Goal: Task Accomplishment & Management: Complete application form

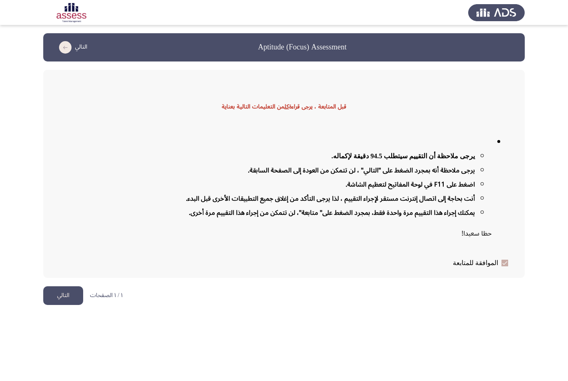
click at [71, 295] on button "التالي" at bounding box center [63, 296] width 40 height 19
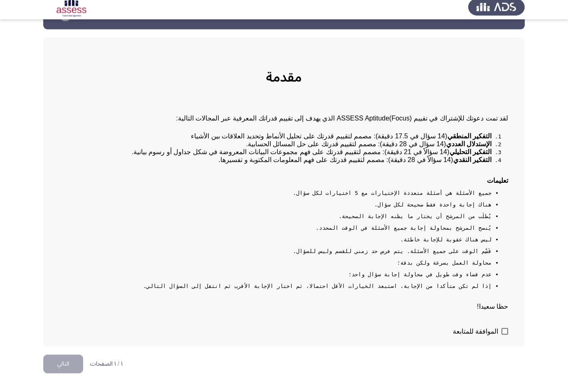
scroll to position [26, 0]
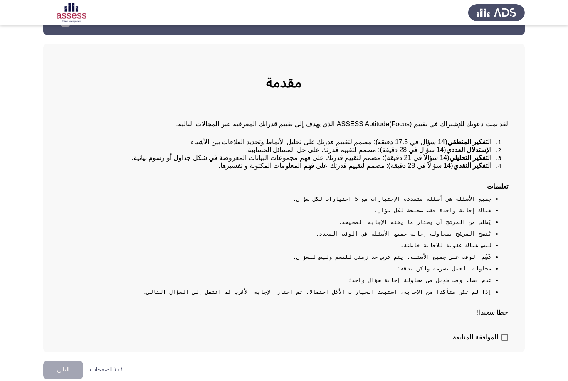
click at [512, 353] on div "مقدمة لقد تمت دعوتك للإشتراك في تقييم (ASSESS Aptitude(Focus الذي يهدف إلى تقيي…" at bounding box center [284, 198] width 482 height 309
click at [508, 353] on div "مقدمة لقد تمت دعوتك للإشتراك في تقييم (ASSESS Aptitude(Focus الذي يهدف إلى تقيي…" at bounding box center [284, 198] width 482 height 309
click at [510, 353] on div "مقدمة لقد تمت دعوتك للإشتراك في تقييم (ASSESS Aptitude(Focus الذي يهدف إلى تقيي…" at bounding box center [284, 198] width 482 height 309
click at [504, 341] on span at bounding box center [505, 337] width 7 height 7
click at [505, 342] on input "الموافقة للمتابعة" at bounding box center [505, 341] width 0 height 0
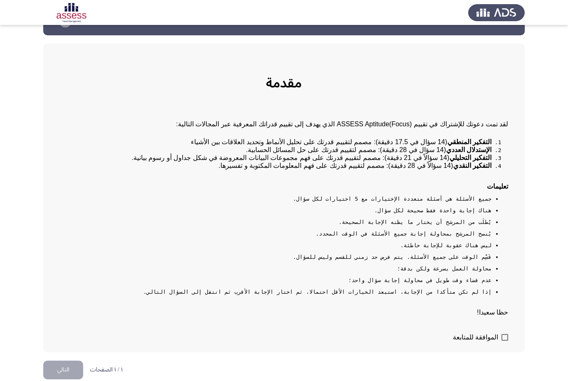
checkbox input "true"
click at [66, 380] on button "التالي" at bounding box center [63, 370] width 40 height 19
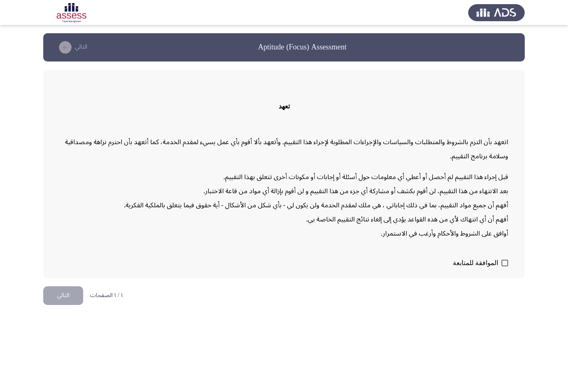
click at [503, 263] on span at bounding box center [505, 263] width 7 height 7
click at [505, 267] on input "الموافقة للمتابعة" at bounding box center [505, 267] width 0 height 0
checkbox input "true"
click at [64, 294] on button "التالي" at bounding box center [63, 296] width 40 height 19
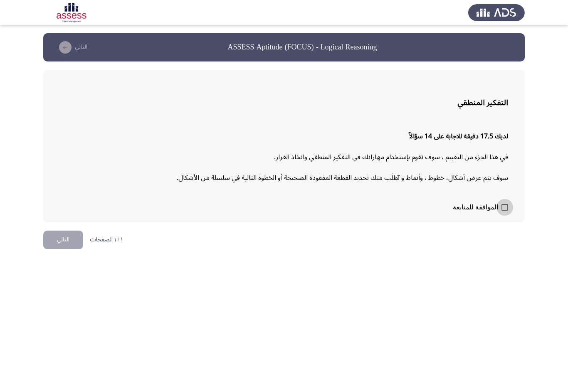
click at [504, 204] on span at bounding box center [505, 207] width 7 height 7
click at [505, 211] on input "الموافقة للمتابعة" at bounding box center [505, 211] width 0 height 0
checkbox input "true"
click at [54, 238] on button "التالي" at bounding box center [63, 240] width 40 height 19
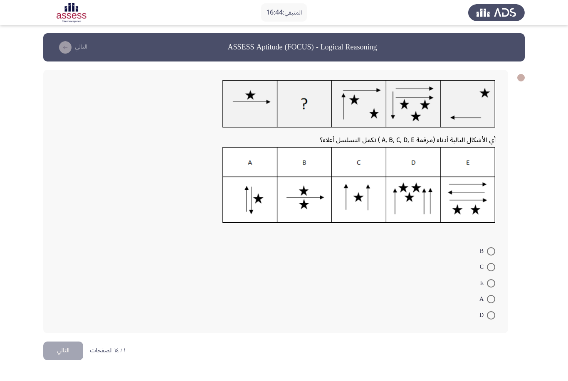
click at [464, 201] on img at bounding box center [359, 185] width 273 height 77
click at [310, 194] on img at bounding box center [359, 185] width 273 height 77
click at [492, 247] on label "B" at bounding box center [487, 252] width 15 height 10
click at [492, 248] on input "B" at bounding box center [491, 252] width 8 height 8
radio input "true"
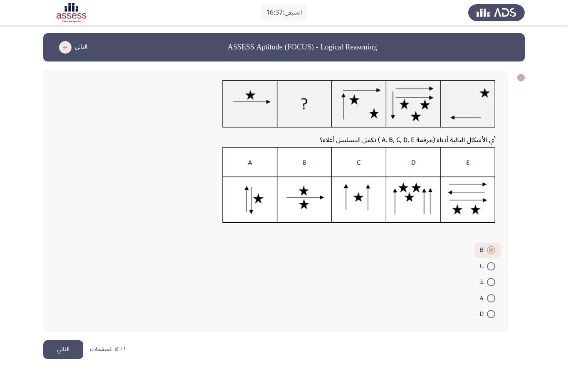
click at [64, 344] on button "التالي" at bounding box center [63, 350] width 40 height 19
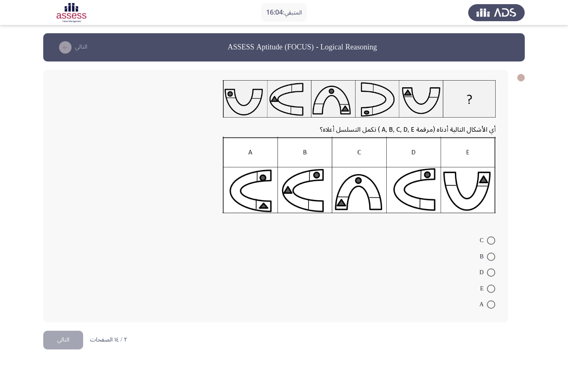
click at [492, 272] on span at bounding box center [491, 273] width 8 height 8
click at [492, 272] on input "D" at bounding box center [491, 273] width 8 height 8
radio input "true"
click at [69, 339] on button "التالي" at bounding box center [63, 339] width 40 height 19
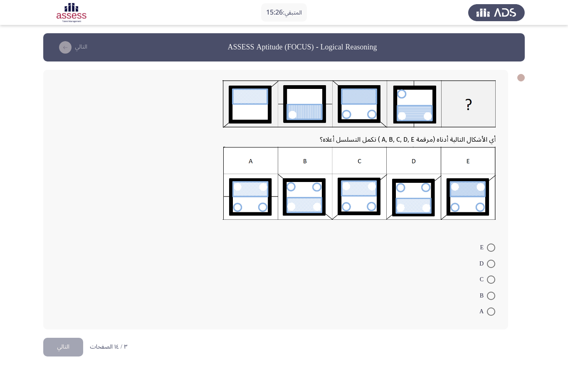
click at [362, 206] on img at bounding box center [359, 184] width 273 height 74
click at [503, 274] on div "أي الأشكال التالية أدناه (مرقمة A, B, C, D, E ) تكمل التسلسل أعلاه؟ E D C B A" at bounding box center [275, 200] width 465 height 260
click at [493, 276] on span at bounding box center [491, 280] width 8 height 8
click at [493, 276] on input "C" at bounding box center [491, 280] width 8 height 8
radio input "true"
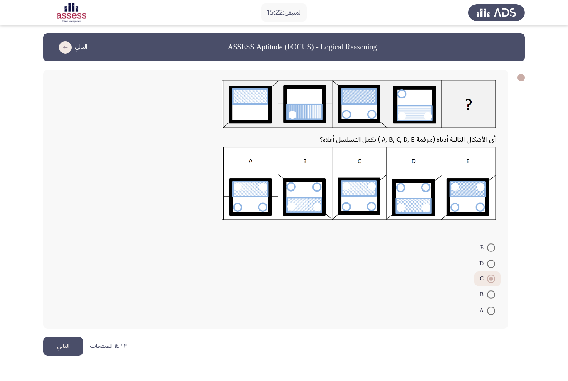
click at [60, 357] on html "المتبقي: 15:22 ASSESS Aptitude (FOCUS) - Logical Reasoning التالي أي الأشكال ال…" at bounding box center [284, 185] width 568 height 371
click at [67, 352] on button "التالي" at bounding box center [63, 346] width 40 height 19
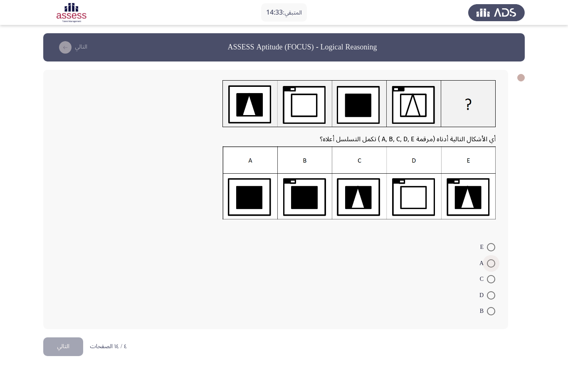
click at [494, 262] on span at bounding box center [491, 264] width 8 height 8
click at [494, 262] on input "A" at bounding box center [491, 264] width 8 height 8
radio input "true"
click at [61, 347] on button "التالي" at bounding box center [63, 346] width 40 height 19
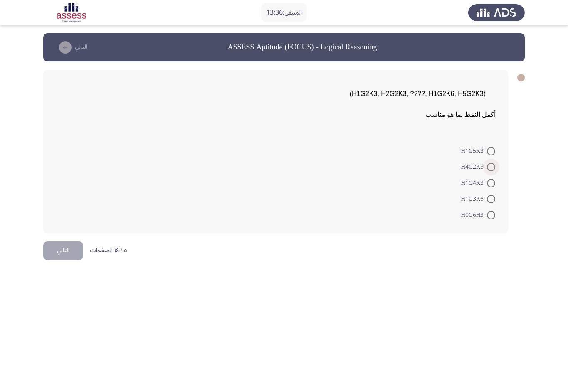
click at [494, 167] on span at bounding box center [491, 167] width 8 height 8
click at [494, 167] on input "H4G2K3" at bounding box center [491, 167] width 8 height 8
radio input "true"
click at [76, 249] on button "التالي" at bounding box center [63, 249] width 40 height 19
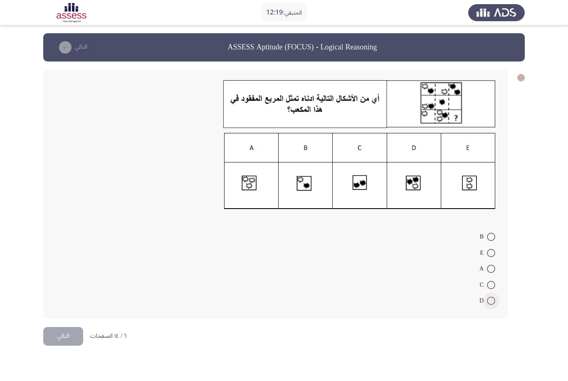
click at [492, 303] on span at bounding box center [491, 301] width 8 height 8
click at [492, 303] on input "D" at bounding box center [491, 301] width 8 height 8
radio input "true"
click at [50, 336] on button "التالي" at bounding box center [63, 336] width 40 height 19
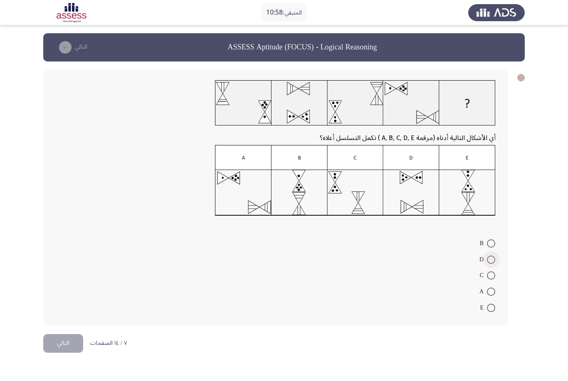
click at [485, 261] on span "D" at bounding box center [483, 260] width 7 height 10
click at [487, 261] on input "D" at bounding box center [491, 260] width 8 height 8
radio input "true"
click at [52, 340] on button "التالي" at bounding box center [63, 342] width 40 height 19
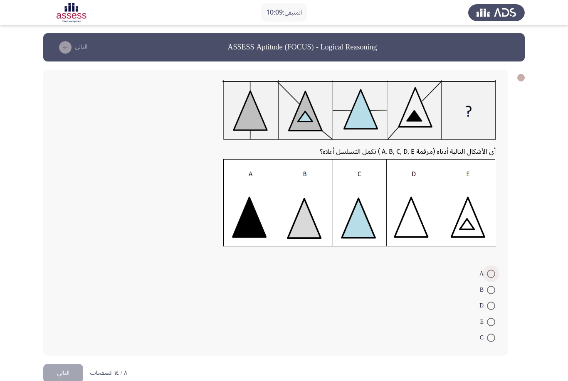
click at [488, 272] on span at bounding box center [491, 274] width 8 height 8
click at [488, 272] on input "A" at bounding box center [491, 274] width 8 height 8
radio input "true"
click at [67, 375] on button "التالي" at bounding box center [63, 373] width 40 height 19
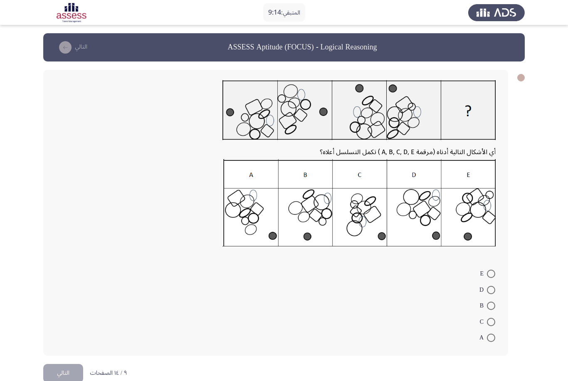
scroll to position [16, 0]
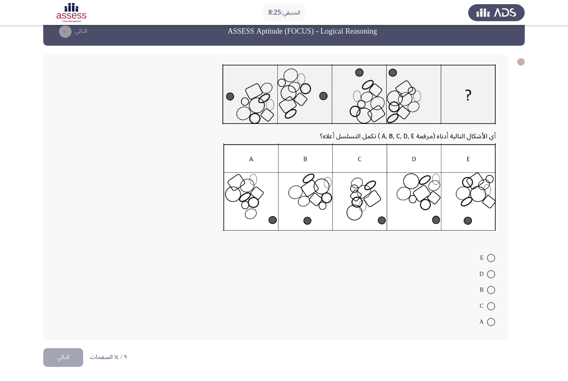
click at [492, 321] on span at bounding box center [491, 322] width 8 height 8
click at [492, 321] on input "A" at bounding box center [491, 322] width 8 height 8
radio input "true"
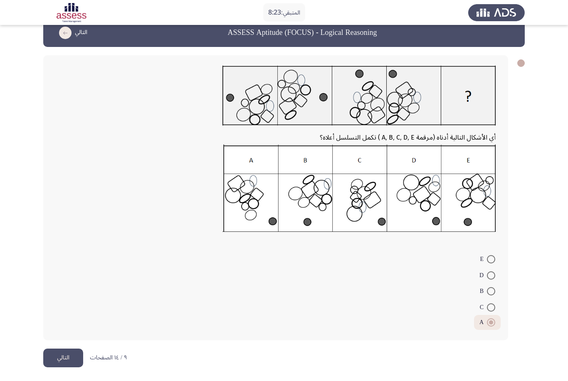
click at [63, 359] on button "التالي" at bounding box center [63, 358] width 40 height 19
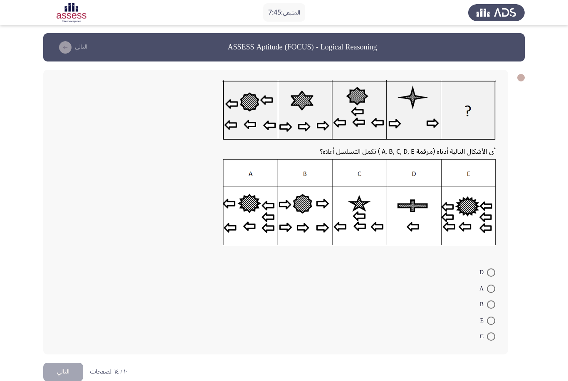
click at [255, 213] on img at bounding box center [359, 202] width 273 height 86
click at [488, 319] on span at bounding box center [491, 321] width 8 height 8
click at [488, 319] on input "E" at bounding box center [491, 321] width 8 height 8
radio input "true"
click at [487, 302] on span at bounding box center [491, 305] width 8 height 8
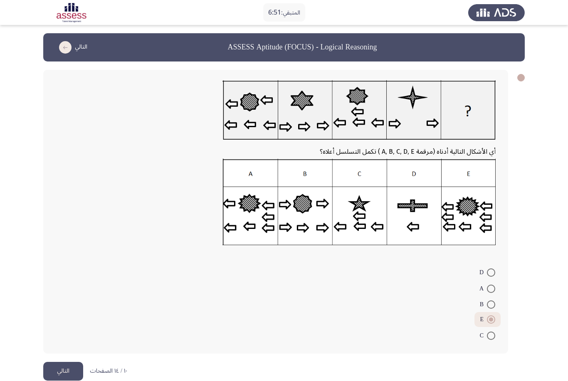
click at [487, 302] on input "B" at bounding box center [491, 305] width 8 height 8
radio input "true"
click at [70, 364] on button "التالي" at bounding box center [63, 371] width 40 height 19
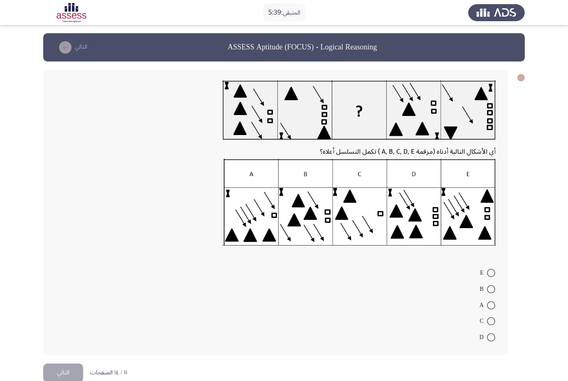
click at [369, 215] on img at bounding box center [359, 202] width 273 height 87
click at [490, 321] on span at bounding box center [491, 321] width 8 height 8
click at [490, 321] on input "C" at bounding box center [491, 321] width 8 height 8
radio input "true"
click at [61, 368] on button "التالي" at bounding box center [63, 372] width 40 height 19
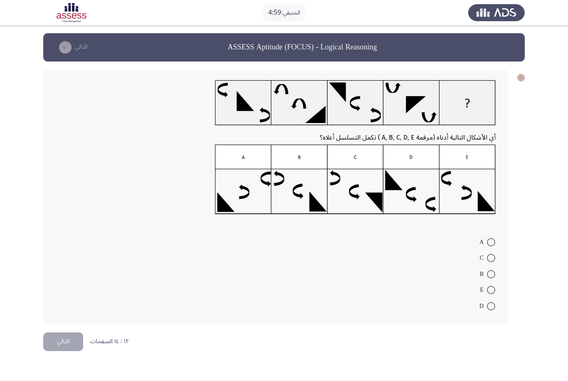
click at [491, 302] on span at bounding box center [491, 306] width 8 height 8
click at [491, 302] on input "D" at bounding box center [491, 306] width 8 height 8
radio input "true"
click at [70, 342] on button "التالي" at bounding box center [63, 341] width 40 height 19
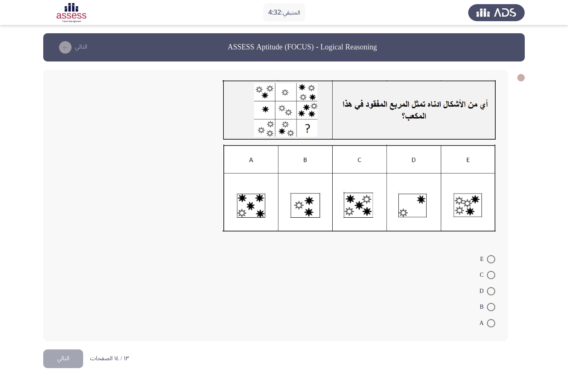
click at [466, 210] on img at bounding box center [359, 188] width 273 height 87
click at [491, 306] on span at bounding box center [491, 307] width 8 height 8
click at [491, 306] on input "B" at bounding box center [491, 307] width 8 height 8
radio input "true"
click at [58, 363] on button "التالي" at bounding box center [63, 358] width 40 height 19
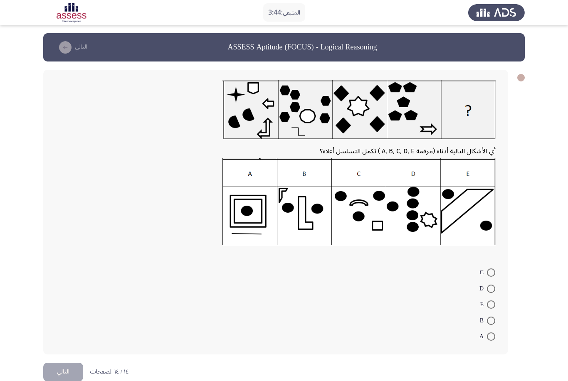
click at [401, 221] on img at bounding box center [359, 202] width 273 height 87
click at [491, 292] on span at bounding box center [491, 289] width 8 height 8
click at [491, 292] on input "D" at bounding box center [491, 289] width 8 height 8
radio input "true"
click at [72, 370] on button "التالي" at bounding box center [63, 371] width 40 height 19
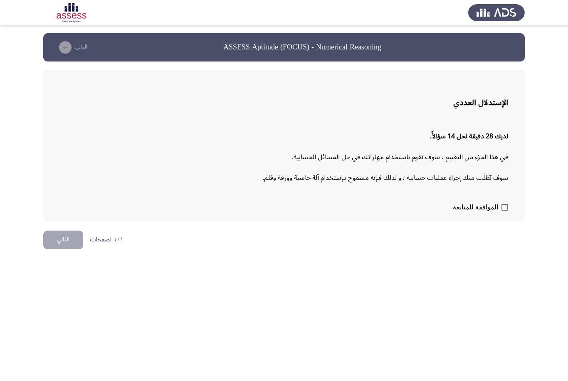
click at [503, 206] on span at bounding box center [505, 207] width 7 height 7
click at [505, 211] on input "الموافقة للمتابعة" at bounding box center [505, 211] width 0 height 0
checkbox input "true"
click at [72, 237] on button "التالي" at bounding box center [63, 240] width 40 height 19
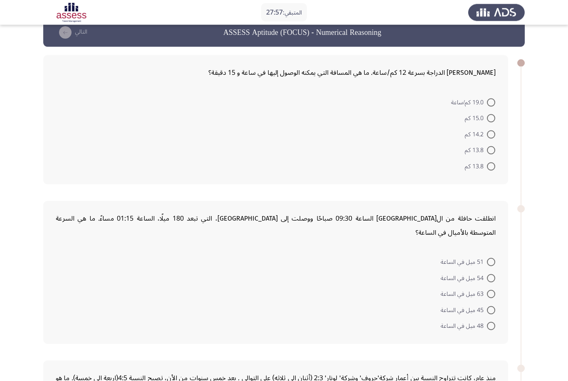
scroll to position [15, 0]
click at [491, 116] on span at bounding box center [491, 118] width 8 height 8
click at [491, 116] on input "15.0 كم" at bounding box center [491, 118] width 8 height 8
radio input "true"
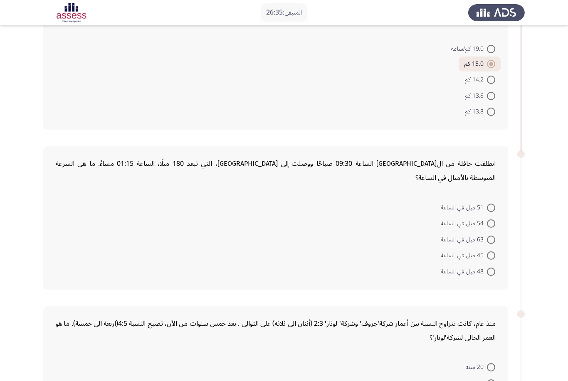
scroll to position [68, 0]
click at [492, 252] on span at bounding box center [491, 256] width 8 height 8
click at [492, 252] on input "45 ميل في الساعة" at bounding box center [491, 256] width 8 height 8
radio input "true"
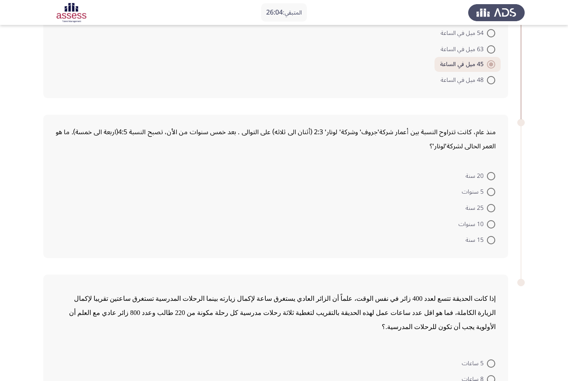
scroll to position [260, 0]
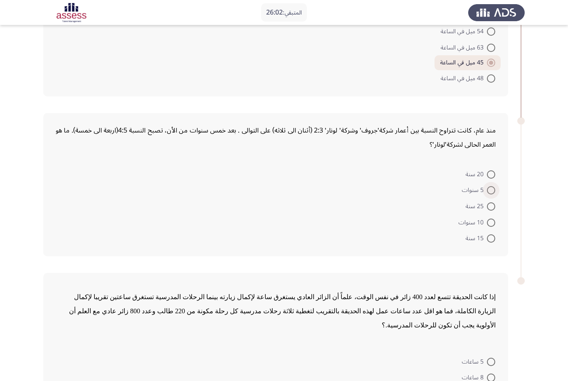
click at [494, 186] on span at bounding box center [491, 190] width 8 height 8
click at [494, 186] on input "5 سنوات" at bounding box center [491, 190] width 8 height 8
radio input "true"
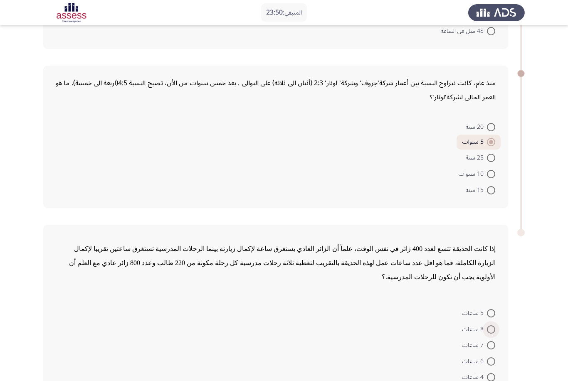
click at [492, 326] on span at bounding box center [491, 330] width 8 height 8
click at [492, 326] on input "8 ساعات" at bounding box center [491, 330] width 8 height 8
radio input "true"
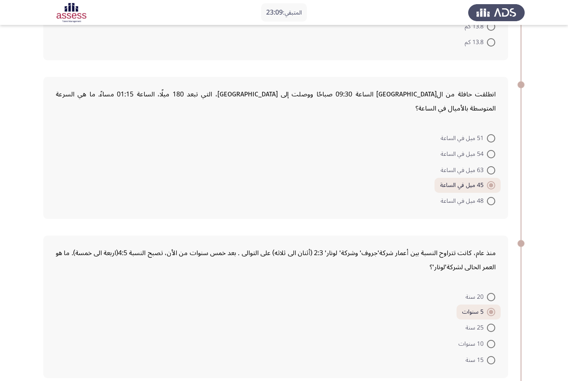
scroll to position [307, 0]
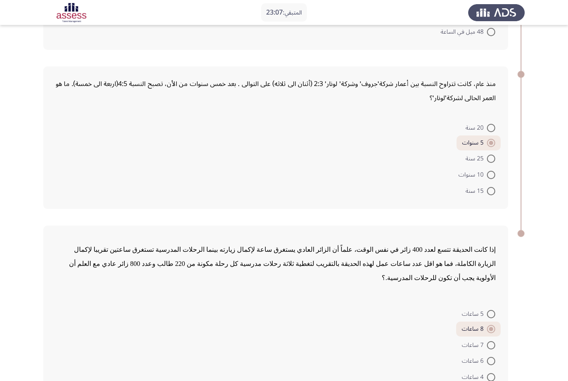
click at [490, 357] on span at bounding box center [491, 361] width 8 height 8
click at [490, 357] on input "6 ساعات" at bounding box center [491, 361] width 8 height 8
radio input "true"
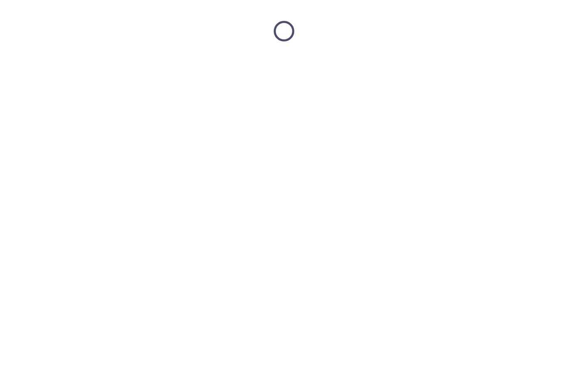
scroll to position [0, 0]
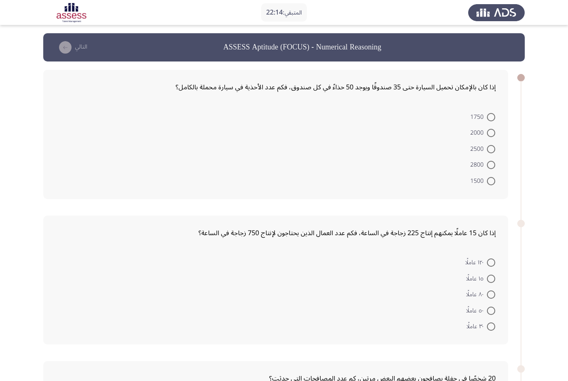
click at [495, 116] on span at bounding box center [491, 117] width 8 height 8
click at [495, 116] on input "1750" at bounding box center [491, 117] width 8 height 8
radio input "true"
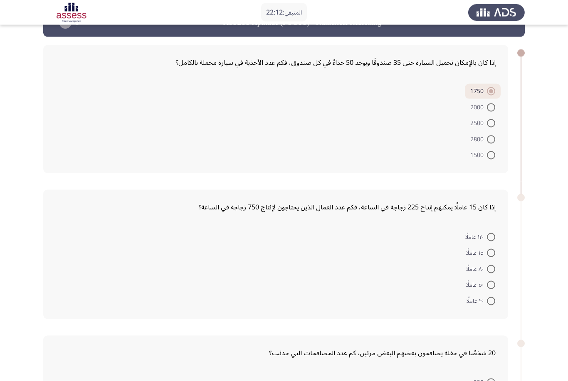
scroll to position [25, 0]
click at [492, 285] on span at bounding box center [491, 285] width 8 height 8
click at [492, 285] on input "٥٠ عاملًا" at bounding box center [491, 285] width 8 height 8
radio input "true"
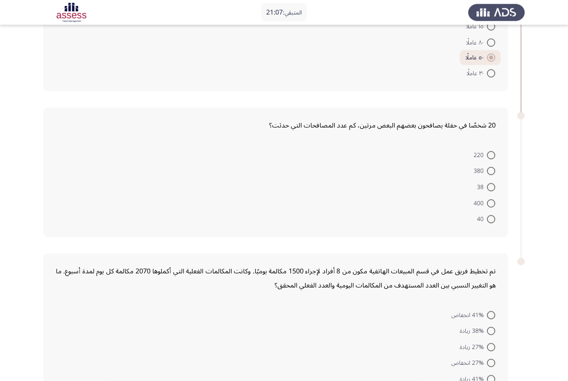
scroll to position [260, 0]
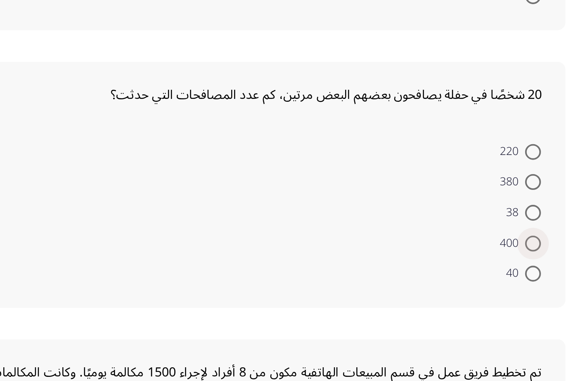
click at [487, 191] on span at bounding box center [491, 195] width 8 height 8
click at [487, 191] on input "400" at bounding box center [491, 195] width 8 height 8
radio input "true"
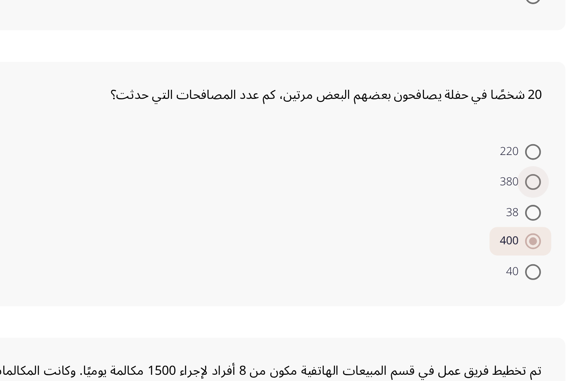
click at [487, 159] on span at bounding box center [491, 163] width 8 height 8
click at [487, 159] on input "380" at bounding box center [491, 163] width 8 height 8
radio input "true"
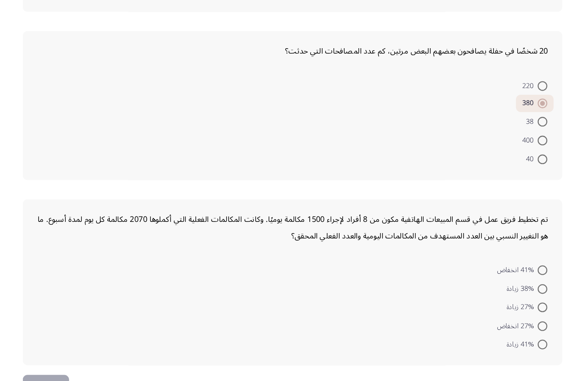
scroll to position [307, 0]
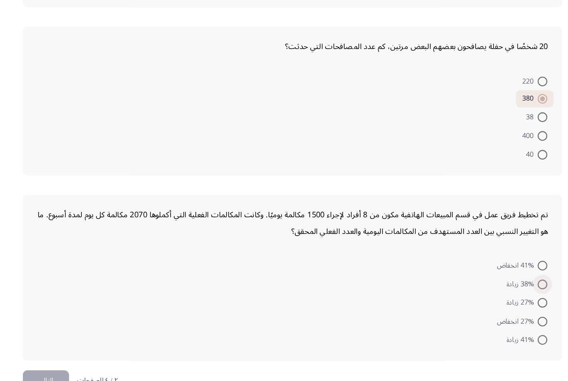
click at [487, 271] on span at bounding box center [491, 275] width 8 height 8
click at [487, 271] on input "38% زيادة" at bounding box center [491, 275] width 8 height 8
radio input "true"
click at [45, 349] on button "التالي" at bounding box center [63, 358] width 40 height 19
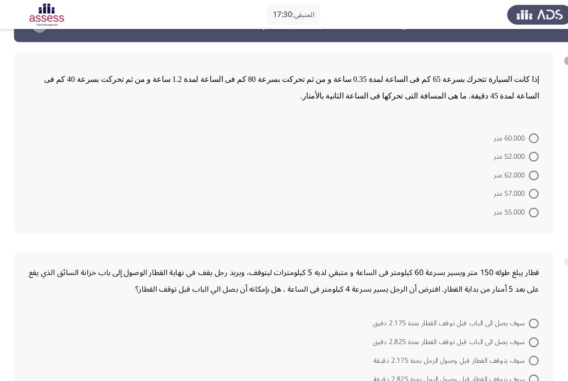
scroll to position [24, 0]
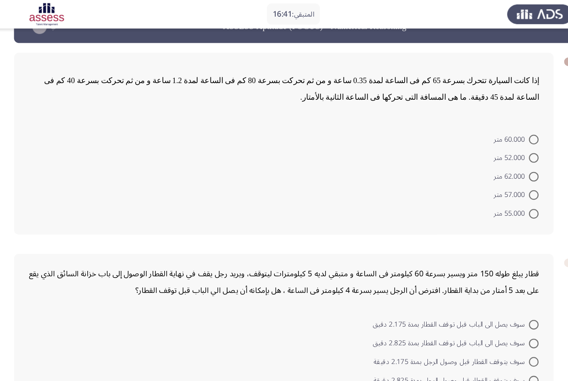
click at [487, 135] on span at bounding box center [491, 136] width 8 height 8
click at [487, 135] on input "52.000 متر" at bounding box center [491, 136] width 8 height 8
radio input "true"
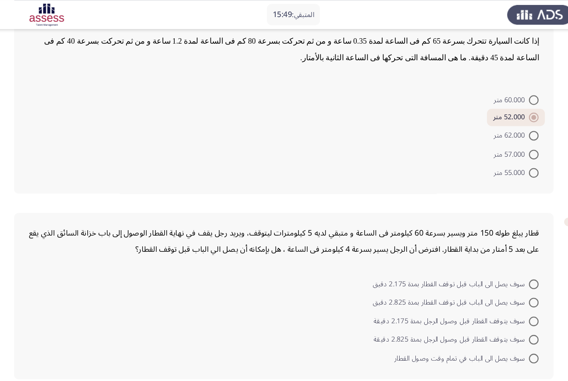
scroll to position [45, 0]
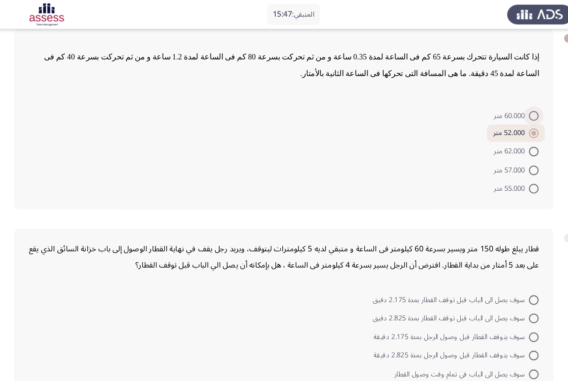
click at [457, 99] on span "60.000 متر" at bounding box center [472, 100] width 30 height 10
click at [487, 99] on input "60.000 متر" at bounding box center [491, 100] width 8 height 8
radio input "true"
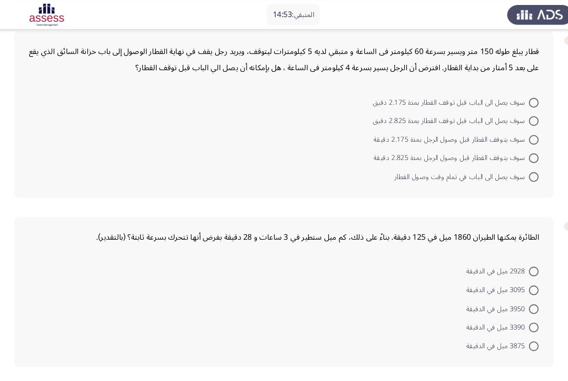
scroll to position [210, 0]
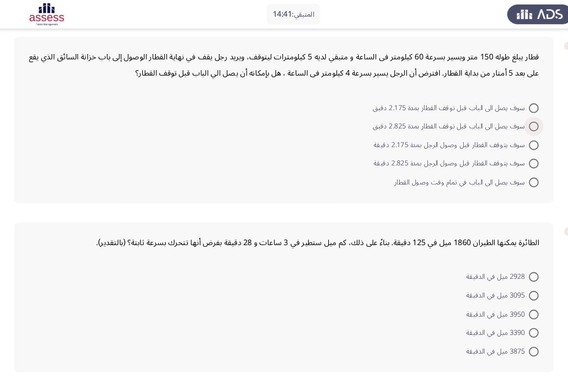
click at [487, 112] on span at bounding box center [491, 109] width 8 height 8
click at [487, 112] on input "سوف يصل الى الباب قبل توقف القطار بمدة 2.825 دقيق" at bounding box center [491, 109] width 8 height 8
radio input "true"
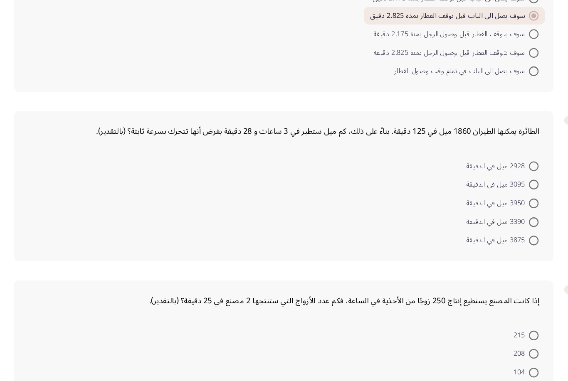
scroll to position [276, 0]
click at [487, 168] on span at bounding box center [491, 172] width 8 height 8
click at [487, 168] on input "2928 ميل في الدقيقة" at bounding box center [491, 172] width 8 height 8
radio input "true"
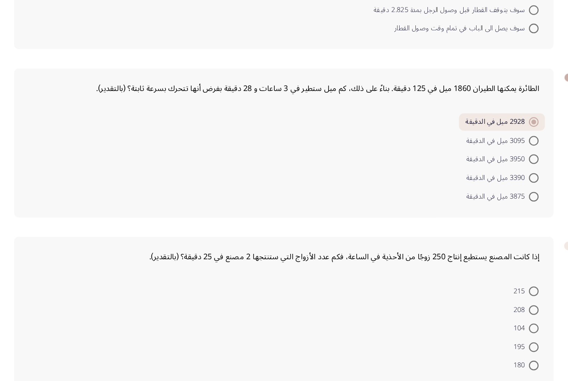
scroll to position [334, 0]
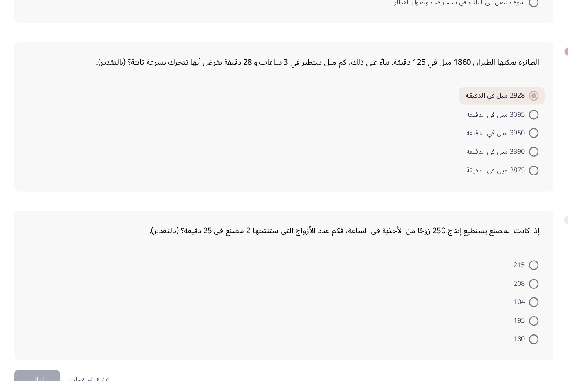
click at [468, 250] on mat-radio-button "215" at bounding box center [484, 258] width 32 height 16
click at [487, 255] on span at bounding box center [491, 259] width 8 height 8
click at [487, 255] on input "215" at bounding box center [491, 259] width 8 height 8
radio input "true"
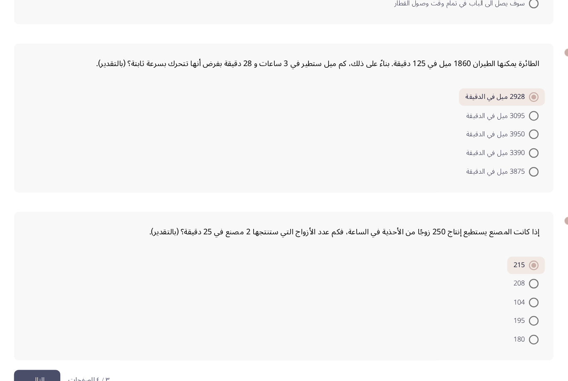
click at [43, 349] on button "التالي" at bounding box center [63, 358] width 40 height 19
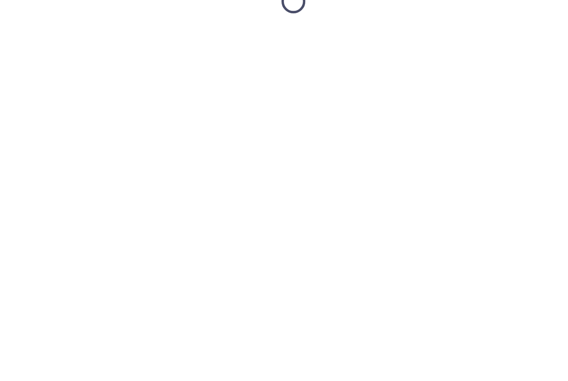
scroll to position [0, 0]
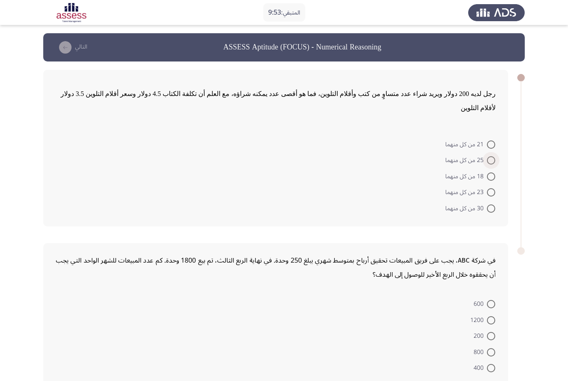
click at [492, 156] on span at bounding box center [491, 160] width 8 height 8
click at [492, 156] on input "25 من كل منهما" at bounding box center [491, 160] width 8 height 8
radio input "true"
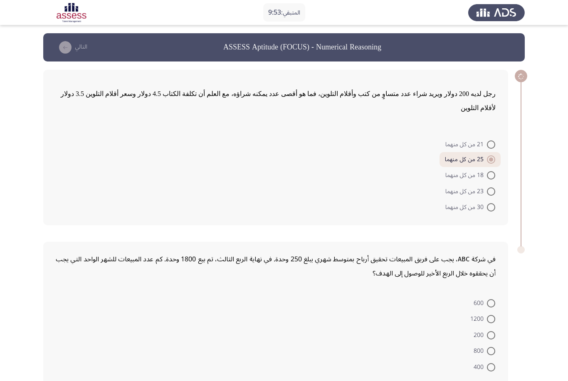
scroll to position [4, 0]
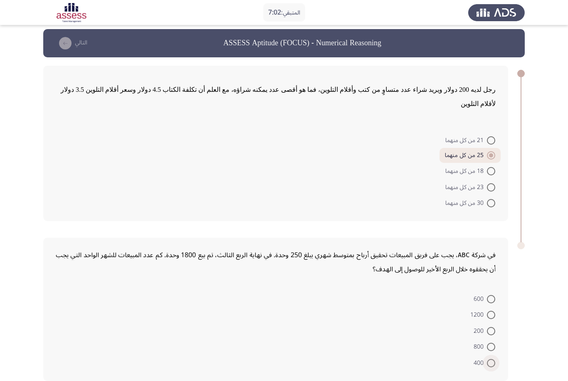
click at [492, 359] on span at bounding box center [491, 363] width 8 height 8
click at [492, 359] on input "400" at bounding box center [491, 363] width 8 height 8
radio input "true"
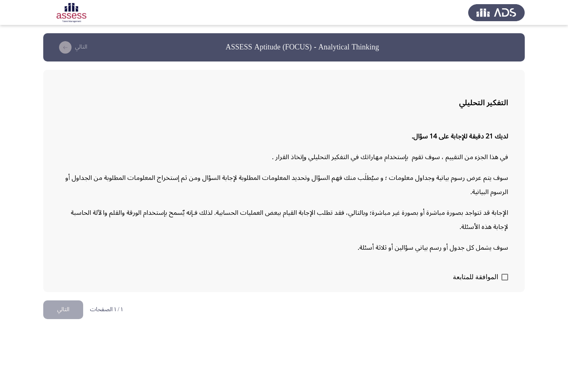
click at [508, 278] on div "التفكير التحليلي لديك 21 دقيقة للإجابة على 14 سؤال. في هذا الجزء من التقييم ، س…" at bounding box center [284, 181] width 482 height 223
click at [500, 278] on label "الموافقة للمتابعة" at bounding box center [480, 277] width 55 height 10
click at [505, 281] on input "الموافقة للمتابعة" at bounding box center [505, 281] width 0 height 0
checkbox input "true"
click at [64, 307] on button "التالي" at bounding box center [63, 310] width 40 height 19
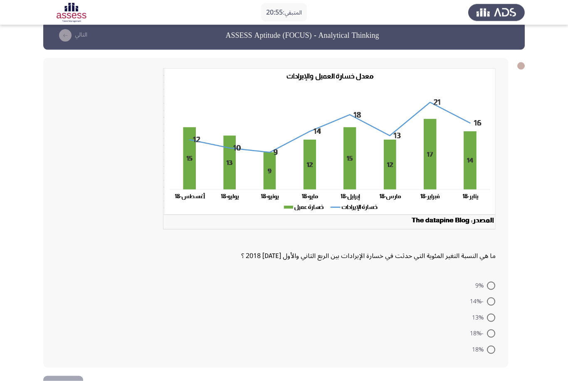
scroll to position [12, 0]
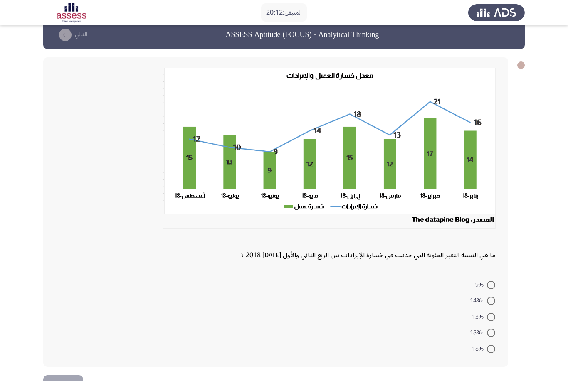
click at [490, 319] on span at bounding box center [491, 317] width 8 height 8
click at [490, 319] on input "13%" at bounding box center [491, 317] width 8 height 8
radio input "true"
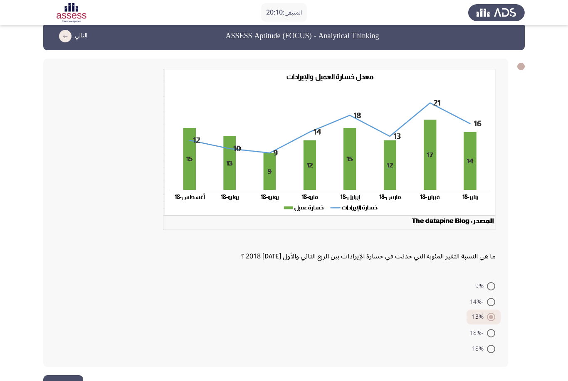
click at [490, 329] on span at bounding box center [491, 333] width 8 height 8
click at [490, 329] on input "-18%" at bounding box center [491, 333] width 8 height 8
radio input "true"
click at [488, 299] on span at bounding box center [491, 302] width 8 height 8
click at [488, 299] on input "-14%" at bounding box center [491, 302] width 8 height 8
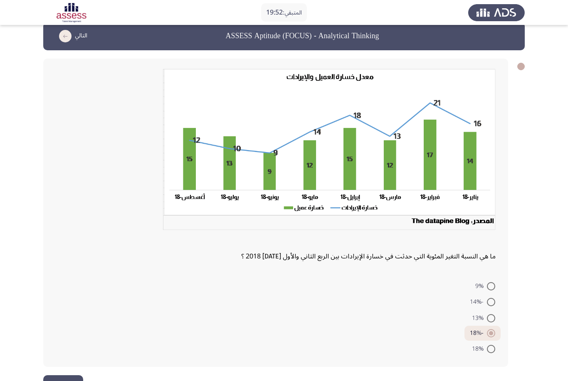
radio input "true"
click at [52, 381] on button "التالي" at bounding box center [63, 385] width 40 height 19
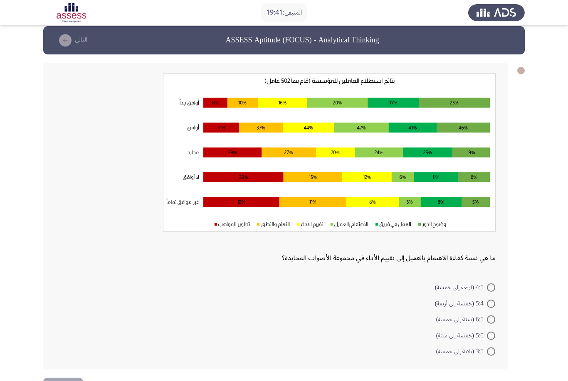
scroll to position [10, 0]
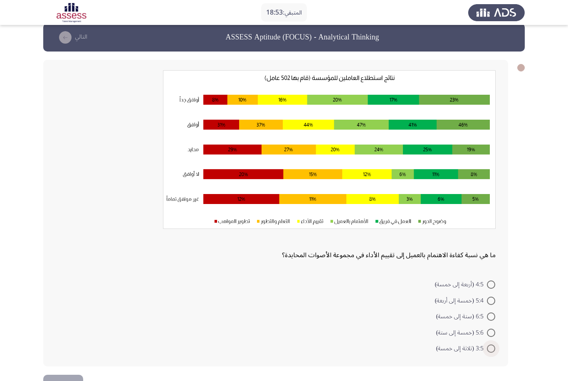
click at [489, 352] on span at bounding box center [491, 349] width 8 height 8
click at [489, 352] on input "3:5 (ثلاثة إلى خمسة)" at bounding box center [491, 349] width 8 height 8
radio input "true"
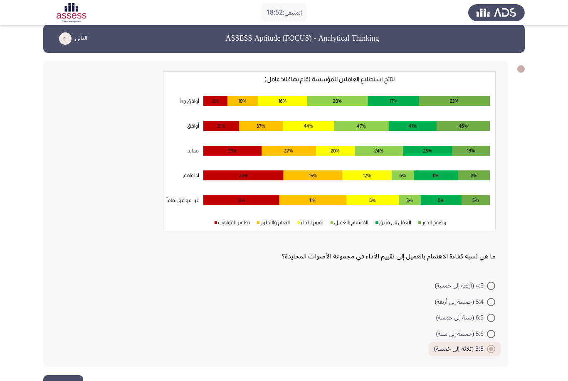
click at [69, 380] on button "التالي" at bounding box center [63, 385] width 40 height 19
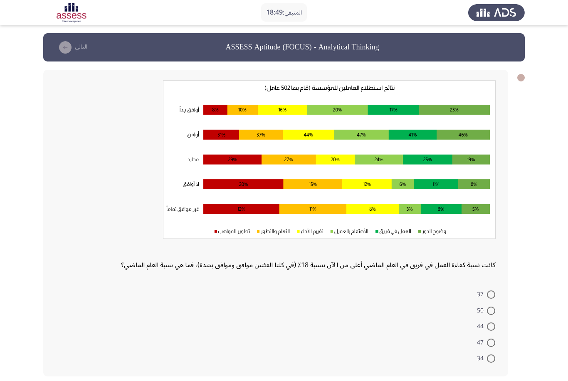
scroll to position [10, 0]
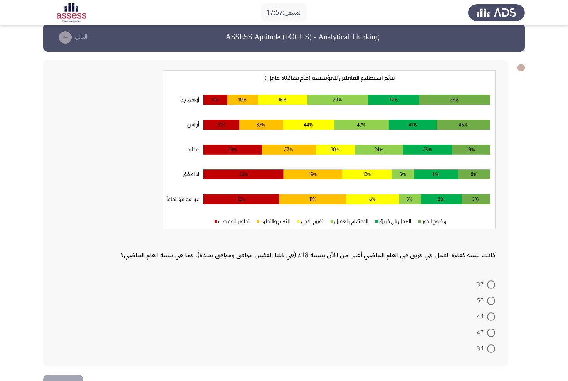
click at [490, 321] on label "44" at bounding box center [486, 317] width 18 height 10
click at [490, 321] on input "44" at bounding box center [491, 317] width 8 height 8
radio input "true"
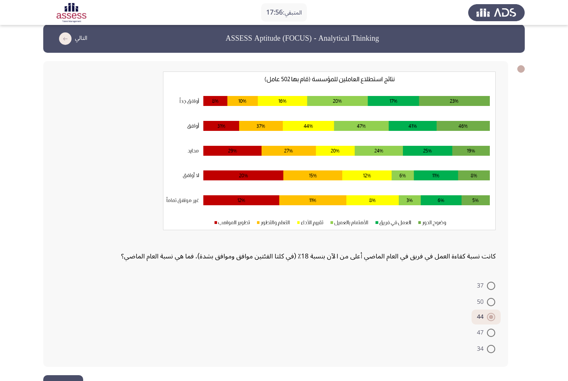
click at [69, 381] on button "التالي" at bounding box center [63, 385] width 40 height 19
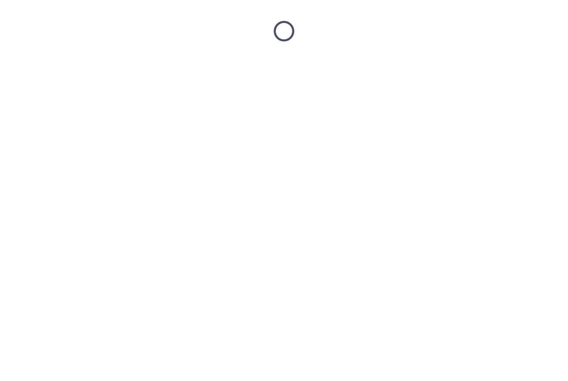
scroll to position [0, 0]
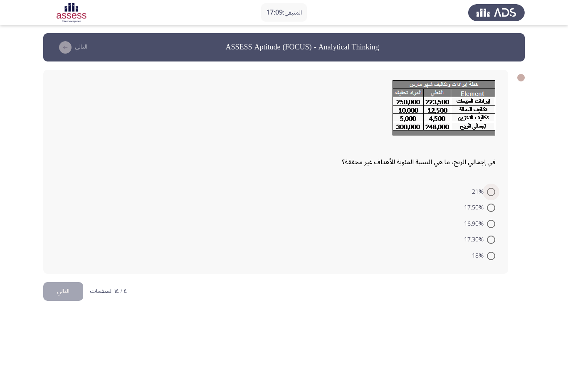
click at [490, 194] on span at bounding box center [491, 192] width 8 height 8
click at [490, 194] on input "21%" at bounding box center [491, 192] width 8 height 8
radio input "true"
click at [63, 293] on button "التالي" at bounding box center [63, 290] width 40 height 19
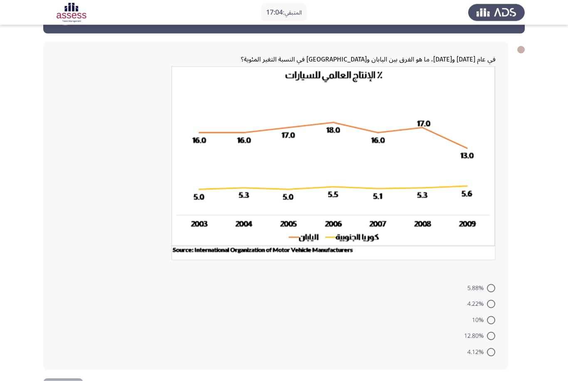
scroll to position [28, 0]
click at [490, 350] on span at bounding box center [491, 352] width 8 height 8
click at [490, 350] on input "4.12%" at bounding box center [491, 352] width 8 height 8
radio input "true"
click at [490, 340] on label "12.80%" at bounding box center [479, 336] width 31 height 10
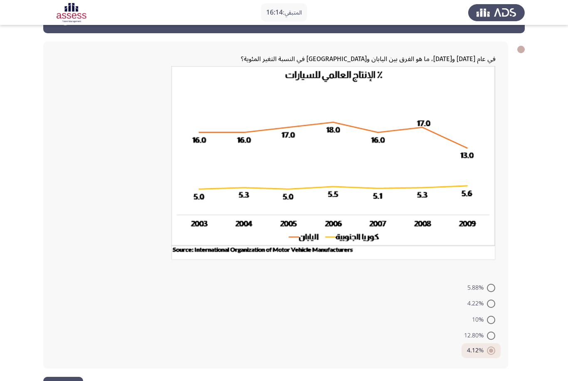
click at [490, 340] on input "12.80%" at bounding box center [491, 336] width 8 height 8
radio input "true"
click at [45, 381] on button "التالي" at bounding box center [63, 386] width 40 height 19
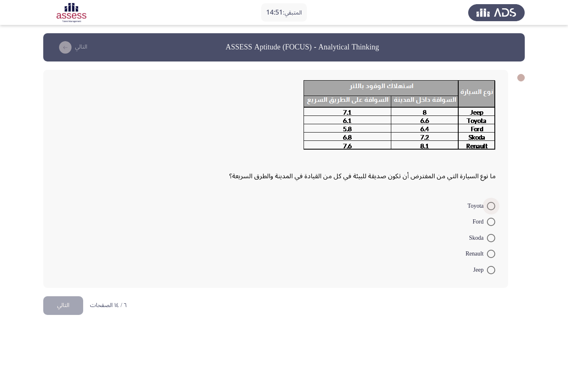
click at [491, 206] on span at bounding box center [491, 206] width 8 height 8
click at [491, 206] on input "Toyota" at bounding box center [491, 206] width 8 height 8
radio input "true"
click at [73, 299] on button "التالي" at bounding box center [63, 304] width 40 height 19
click at [493, 253] on span at bounding box center [491, 254] width 8 height 8
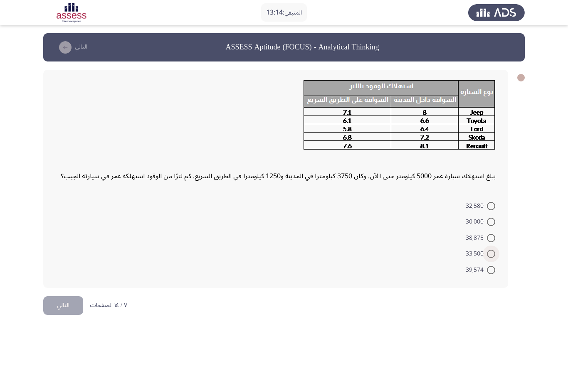
click at [493, 253] on input "33,500" at bounding box center [491, 254] width 8 height 8
radio input "true"
click at [67, 302] on button "التالي" at bounding box center [63, 304] width 40 height 19
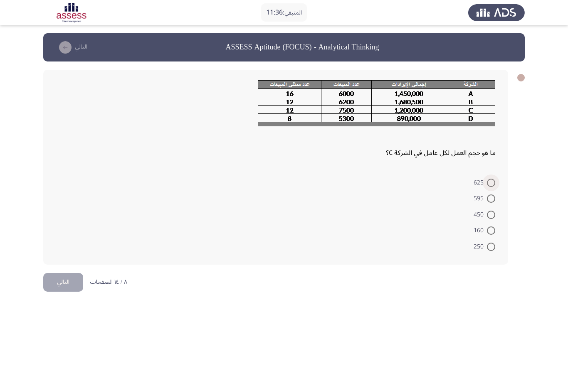
click at [490, 182] on span at bounding box center [491, 183] width 8 height 8
click at [490, 182] on input "625" at bounding box center [491, 183] width 8 height 8
radio input "true"
click at [76, 277] on button "التالي" at bounding box center [63, 281] width 40 height 19
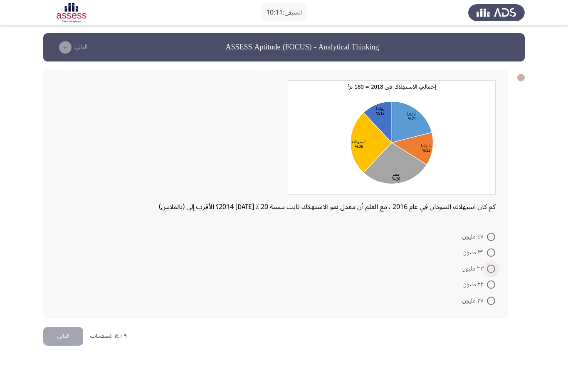
click at [490, 267] on span at bounding box center [491, 269] width 8 height 8
click at [490, 267] on input "٣٣ مليون" at bounding box center [491, 269] width 8 height 8
radio input "true"
click at [66, 334] on button "التالي" at bounding box center [63, 335] width 40 height 19
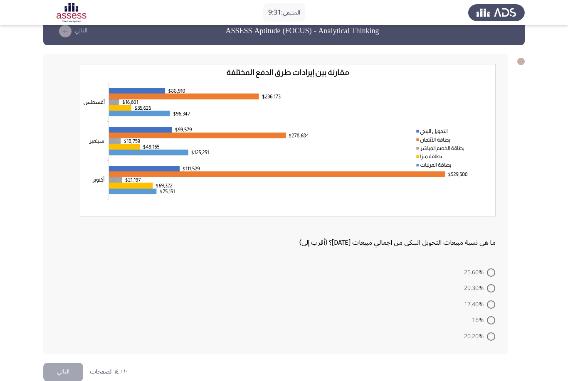
scroll to position [26, 0]
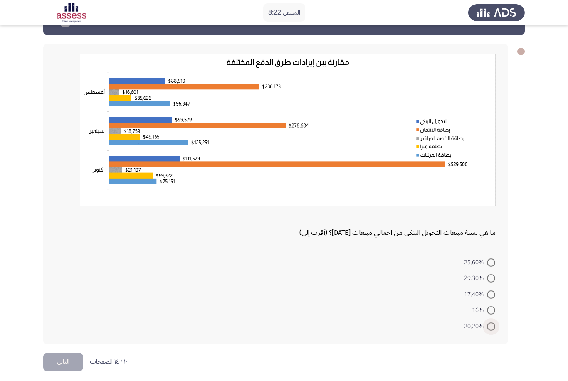
click at [493, 323] on span at bounding box center [491, 327] width 8 height 8
click at [493, 323] on input "20.20%" at bounding box center [491, 327] width 8 height 8
radio input "true"
click at [472, 292] on span "17.40%" at bounding box center [475, 295] width 23 height 10
click at [487, 292] on input "17.40%" at bounding box center [491, 295] width 8 height 8
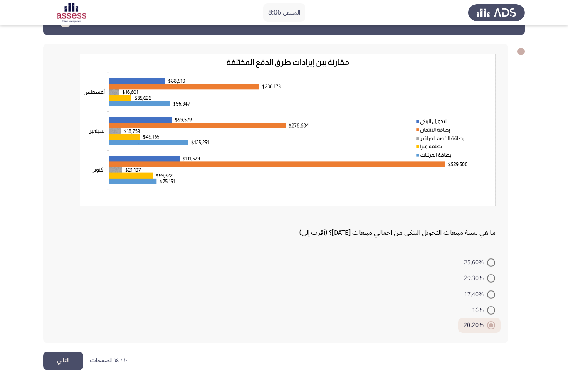
radio input "true"
drag, startPoint x: 56, startPoint y: 363, endPoint x: 56, endPoint y: 337, distance: 26.2
click at [56, 363] on button "التالي" at bounding box center [63, 361] width 40 height 19
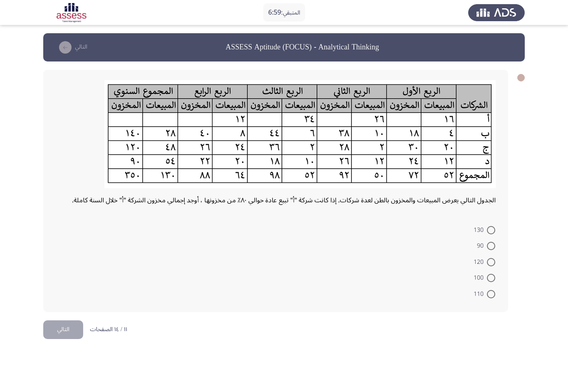
click at [406, 119] on img at bounding box center [299, 134] width 391 height 108
click at [490, 249] on span at bounding box center [491, 246] width 8 height 8
click at [490, 249] on input "90" at bounding box center [491, 246] width 8 height 8
radio input "true"
click at [65, 325] on button "التالي" at bounding box center [63, 328] width 40 height 19
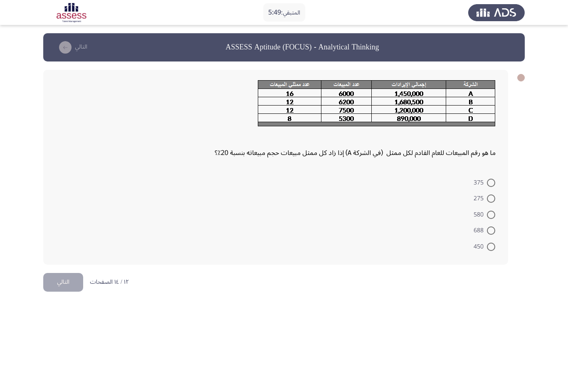
click at [492, 218] on span at bounding box center [491, 215] width 8 height 8
click at [492, 218] on input "580" at bounding box center [491, 215] width 8 height 8
radio input "true"
click at [62, 278] on button "التالي" at bounding box center [63, 281] width 40 height 19
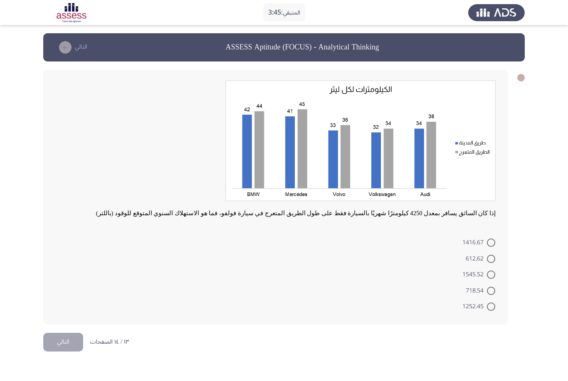
click at [490, 243] on span at bounding box center [491, 243] width 8 height 8
click at [490, 243] on input "1416.67" at bounding box center [491, 243] width 8 height 8
radio input "true"
click at [66, 344] on button "التالي" at bounding box center [63, 341] width 40 height 19
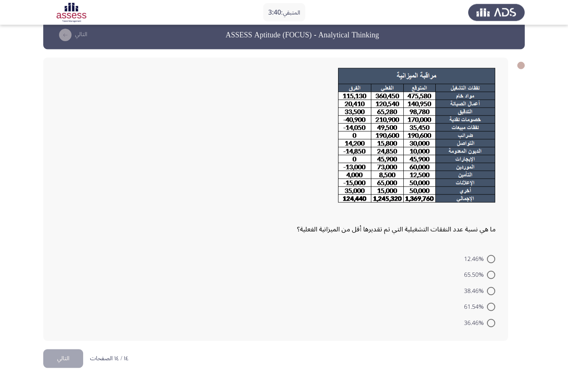
scroll to position [13, 0]
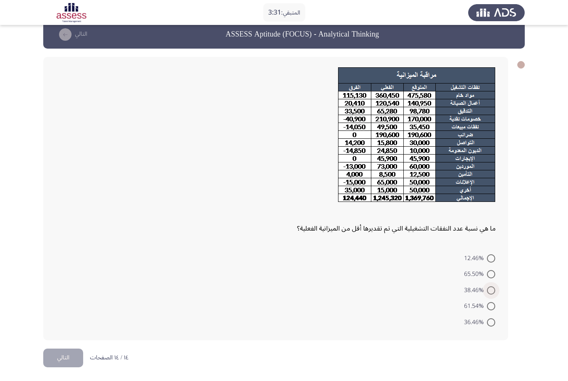
click at [491, 289] on span at bounding box center [491, 291] width 8 height 8
click at [491, 289] on input "38.46%" at bounding box center [491, 291] width 8 height 8
radio input "true"
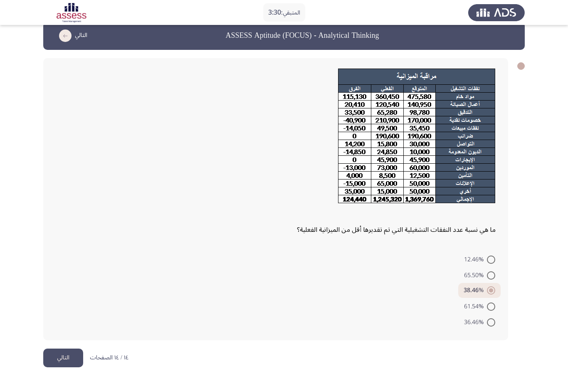
click at [68, 353] on button "التالي" at bounding box center [63, 358] width 40 height 19
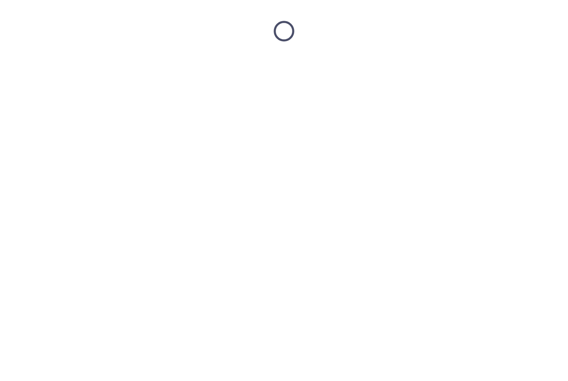
scroll to position [0, 0]
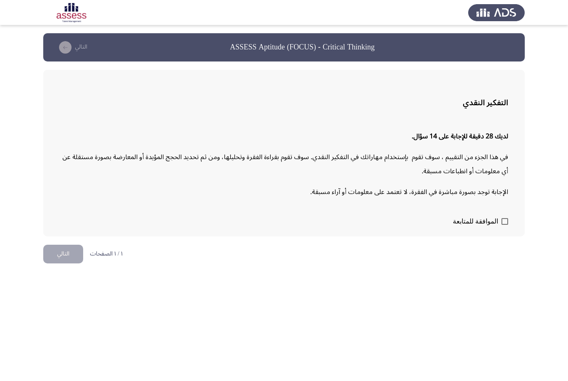
click at [508, 223] on div "التفكير النقدي لديك 28 دقيقة للإجابة على 14 سؤال. في هذا الجزء من التقييم ، سوف…" at bounding box center [284, 153] width 482 height 167
click at [503, 220] on span at bounding box center [505, 221] width 7 height 7
click at [505, 225] on input "الموافقة للمتابعة" at bounding box center [505, 225] width 0 height 0
checkbox input "true"
click at [70, 251] on button "التالي" at bounding box center [63, 254] width 40 height 19
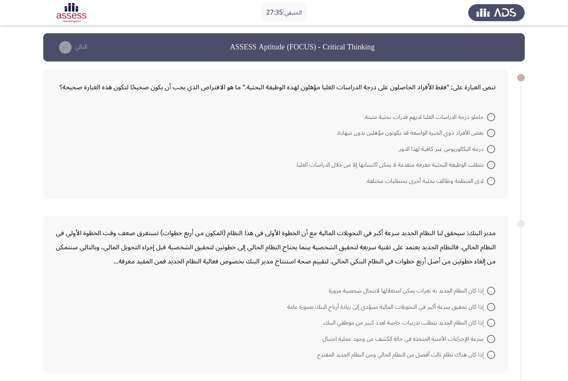
click at [493, 165] on span at bounding box center [491, 165] width 8 height 8
click at [493, 165] on input "تتطلب الوظيفة البحثية معرفة متقدمة لا يمكن اكتسابها إلا من خلال الدراسات العليا." at bounding box center [491, 165] width 8 height 8
radio input "true"
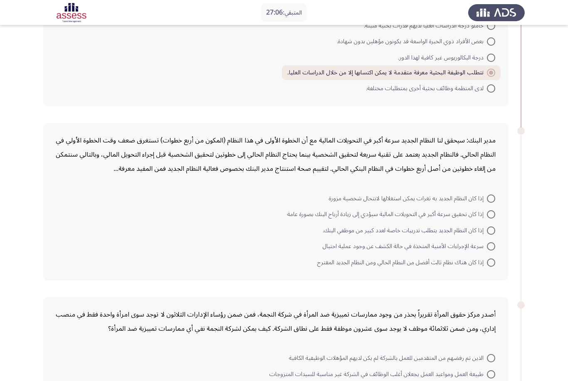
scroll to position [104, 0]
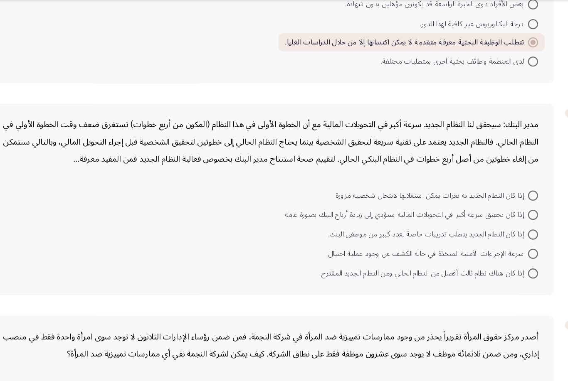
click at [438, 210] on mat-radio-button "إذا كان النظام الجديد يتطلب تدريبات خاصة لعدد كبير من موظفي البنك." at bounding box center [408, 218] width 183 height 16
click at [487, 198] on span at bounding box center [491, 202] width 8 height 8
click at [487, 198] on input "إذا كان تحقيق سرعة أكبر في التحويلات المالية سيؤدي إلى زيادة أرباح البنك بصورة …" at bounding box center [491, 202] width 8 height 8
radio input "true"
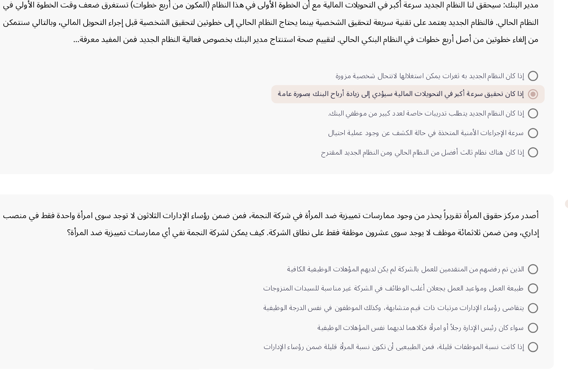
scroll to position [182, 0]
click at [323, 326] on span "إذا كانت نسبة الموظفات قليلة، فمن الطبيعيى أن تكون نسبة المرأة قليلة ضمن رؤساء …" at bounding box center [378, 331] width 217 height 10
click at [487, 327] on input "إذا كانت نسبة الموظفات قليلة، فمن الطبيعيى أن تكون نسبة المرأة قليلة ضمن رؤساء …" at bounding box center [491, 331] width 8 height 8
radio input "true"
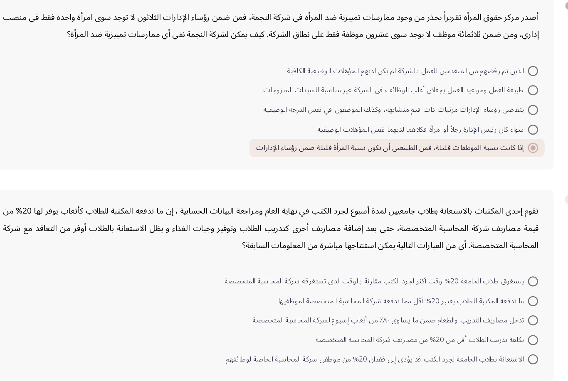
scroll to position [345, 0]
click at [360, 305] on span "تدخل مصاريف التدريب والطعام ضمن ما يساوى ٨٠٪ من أتعاب إسبوع لشركة المحاسبة المت…" at bounding box center [374, 310] width 226 height 10
click at [487, 305] on input "تدخل مصاريف التدريب والطعام ضمن ما يساوى ٨٠٪ من أتعاب إسبوع لشركة المحاسبة المت…" at bounding box center [491, 309] width 8 height 8
radio input "true"
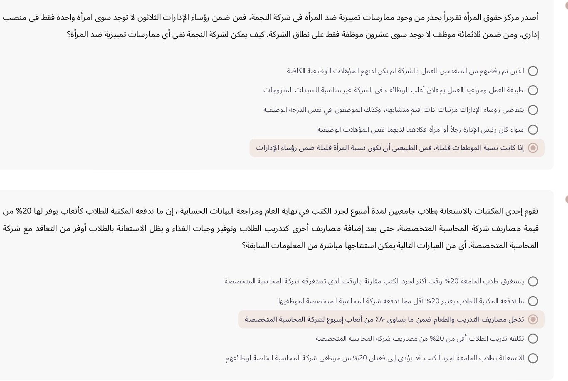
click at [43, 367] on button "التالي" at bounding box center [63, 376] width 40 height 19
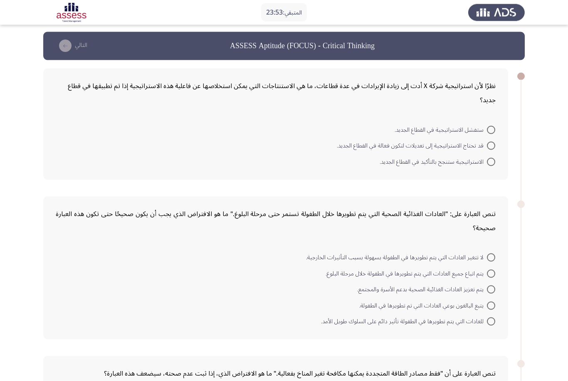
scroll to position [2, 0]
click at [493, 143] on span at bounding box center [491, 145] width 8 height 8
click at [493, 143] on input "قد تحتاج الاستراتيجية إلى تعديلات لتكون فعالة في القطاع الجديد." at bounding box center [491, 145] width 8 height 8
radio input "true"
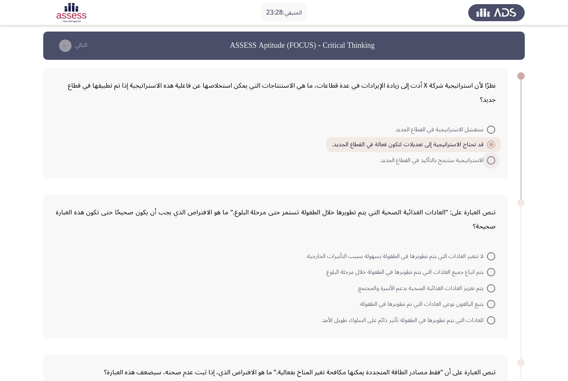
click at [416, 162] on span "الاستراتيجية ستنجح بالتأكيد في القطاع الجديد." at bounding box center [433, 161] width 107 height 10
click at [487, 162] on input "الاستراتيجية ستنجح بالتأكيد في القطاع الجديد." at bounding box center [491, 160] width 8 height 8
radio input "true"
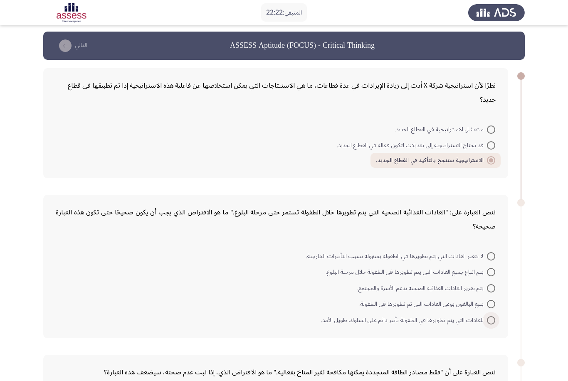
click at [372, 319] on span "للعادات التي يتم تطويرها في الطفولة تأثير دائم على السلوك طويل الأمد." at bounding box center [404, 321] width 166 height 10
click at [487, 319] on input "للعادات التي يتم تطويرها في الطفولة تأثير دائم على السلوك طويل الأمد." at bounding box center [491, 321] width 8 height 8
radio input "true"
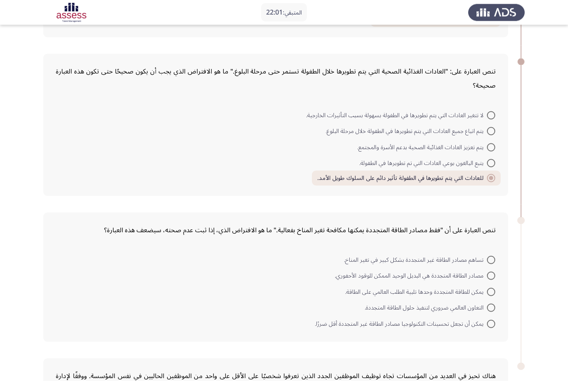
scroll to position [143, 0]
click at [493, 260] on span at bounding box center [491, 260] width 8 height 8
click at [493, 260] on input "تساهم مصادر الطاقة غير المتجددة بشكل كبير في تغير المناخ." at bounding box center [491, 260] width 8 height 8
radio input "true"
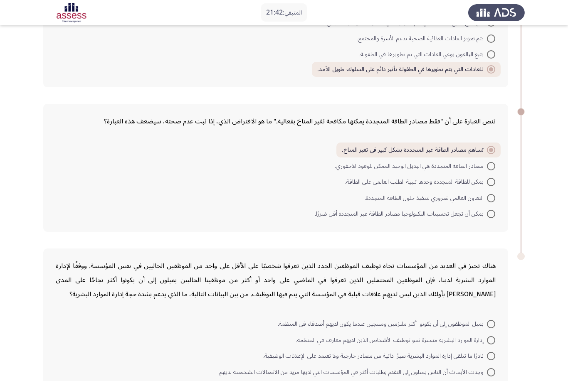
scroll to position [291, 0]
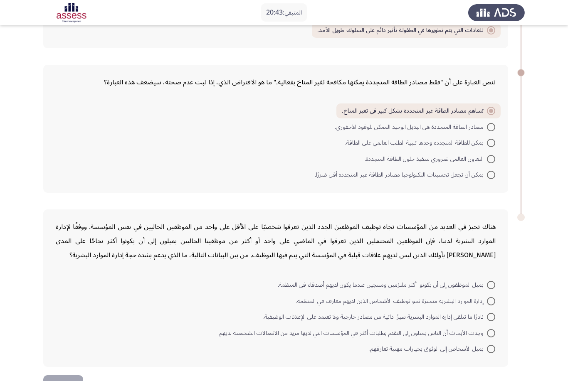
click at [489, 329] on label "وجدت الأبحاث أن الناس يميلون إلى التقدم بطلبات أكثر في المؤسسات التي لديها مزيد…" at bounding box center [356, 334] width 277 height 10
click at [489, 329] on input "وجدت الأبحاث أن الناس يميلون إلى التقدم بطلبات أكثر في المؤسسات التي لديها مزيد…" at bounding box center [491, 333] width 8 height 8
radio input "true"
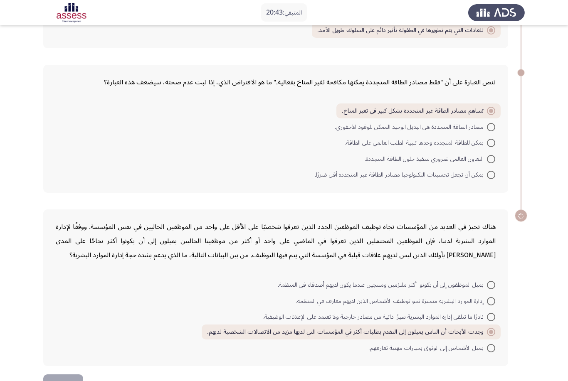
scroll to position [290, 0]
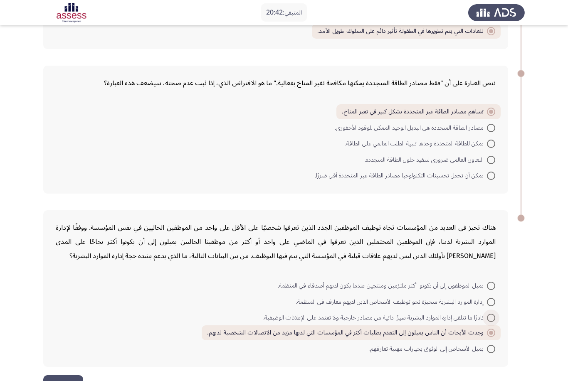
click at [492, 320] on span at bounding box center [491, 318] width 8 height 8
click at [492, 320] on input "نادرًا ما تتلقى إدارة الموارد البشرية سيرًا ذاتية من مصادر خارجية ولا تعتمد على…" at bounding box center [491, 318] width 8 height 8
radio input "true"
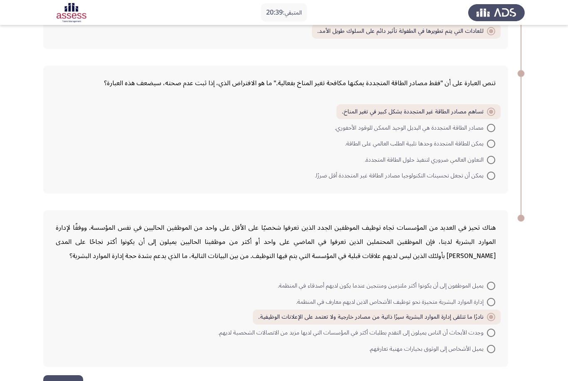
click at [73, 381] on button "التالي" at bounding box center [63, 385] width 40 height 19
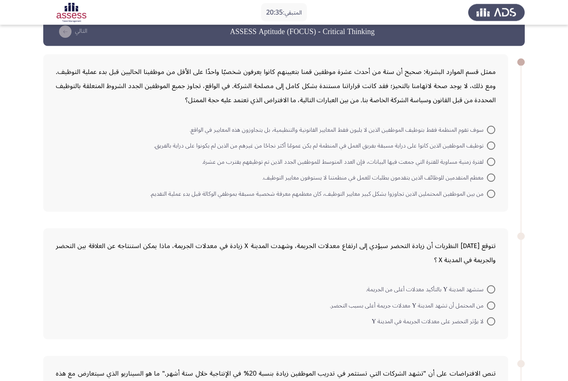
scroll to position [0, 0]
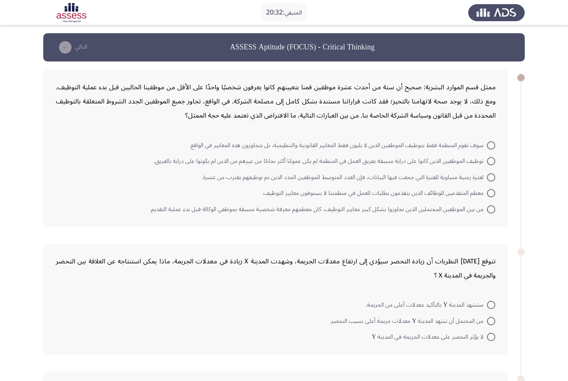
click at [517, 336] on div "تتوقع [DATE] النظريات أن زيادة التحضر سيؤدي إلى ارتفاع معدلات الجريمة، وشهدت ال…" at bounding box center [284, 300] width 482 height 128
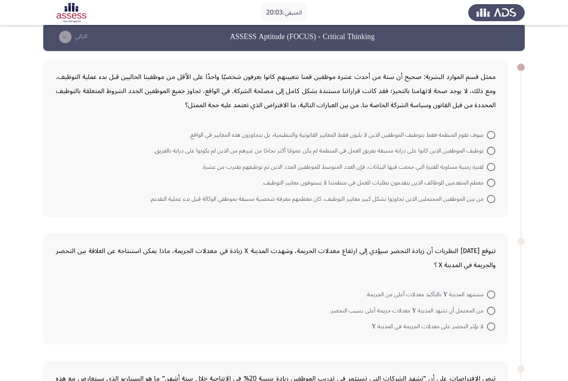
scroll to position [12, 0]
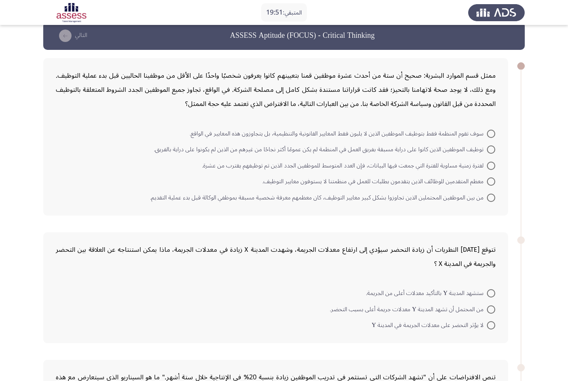
click at [498, 201] on mat-radio-button "من بين الموظفين المحتملين الذين تجاوزوا بشكل كبير معايير التوظيف، كان معظمهم مع…" at bounding box center [323, 197] width 356 height 16
click at [494, 199] on span at bounding box center [491, 198] width 8 height 8
click at [494, 199] on input "من بين الموظفين المحتملين الذين تجاوزوا بشكل كبير معايير التوظيف، كان معظمهم مع…" at bounding box center [491, 198] width 8 height 8
radio input "true"
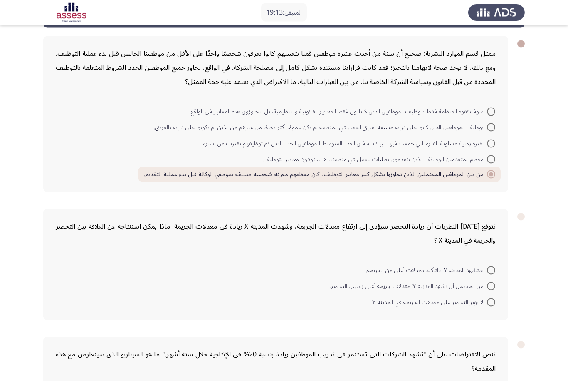
scroll to position [34, 0]
click at [490, 286] on span at bounding box center [491, 286] width 8 height 8
click at [490, 286] on input "من المحتمل أن تشهد المدينة Y معدلات جريمة أعلى بسبب التحضر." at bounding box center [491, 286] width 8 height 8
radio input "true"
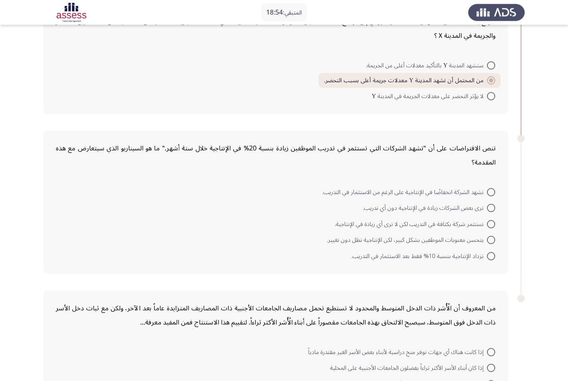
scroll to position [239, 0]
click at [490, 209] on span at bounding box center [491, 208] width 8 height 8
click at [490, 209] on input "ترى بعض الشركات زيادة في الإنتاجية دون أي تدريب." at bounding box center [491, 208] width 8 height 8
radio input "true"
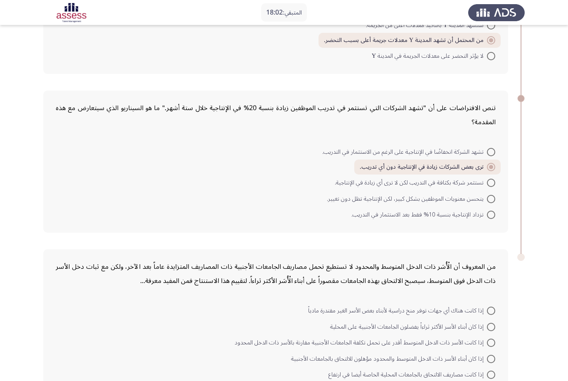
scroll to position [305, 0]
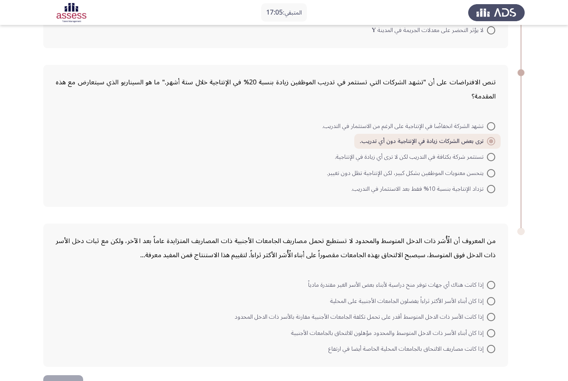
click at [493, 304] on span at bounding box center [491, 301] width 8 height 8
click at [493, 304] on input "إذا كان أبناء الأسر الأكثر ثراءاً يفضلون الجامعات الأجنبية على المحلية" at bounding box center [491, 301] width 8 height 8
radio input "true"
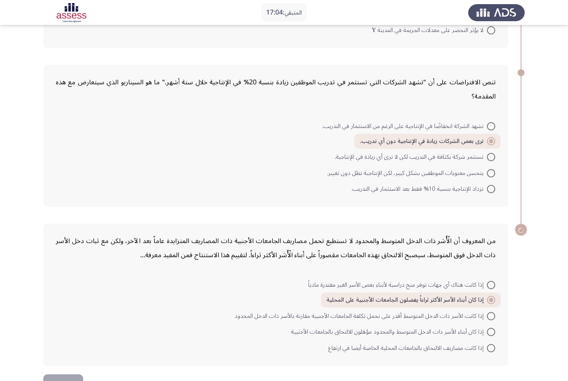
scroll to position [304, 0]
click at [422, 350] on span "إذا كانت مصاريف الالتحاق بالجامعات المحلية الخاصة أيضا في ارتفاع" at bounding box center [408, 349] width 159 height 10
click at [487, 350] on input "إذا كانت مصاريف الالتحاق بالجامعات المحلية الخاصة أيضا في ارتفاع" at bounding box center [491, 349] width 8 height 8
radio input "true"
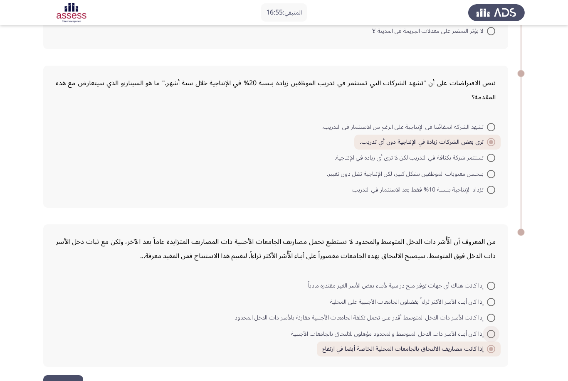
click at [397, 334] on span "إذا كان أبناء الأسر ذات الدخل المتوسط والمحدود مؤهلون للالتحاق بالجامعات الأجنب…" at bounding box center [389, 334] width 196 height 10
click at [487, 334] on input "إذا كان أبناء الأسر ذات الدخل المتوسط والمحدود مؤهلون للالتحاق بالجامعات الأجنب…" at bounding box center [491, 334] width 8 height 8
radio input "true"
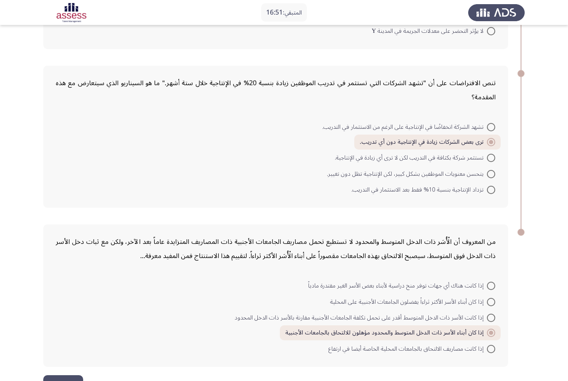
drag, startPoint x: 62, startPoint y: 382, endPoint x: 62, endPoint y: 355, distance: 26.6
click at [62, 381] on button "التالي" at bounding box center [63, 385] width 40 height 19
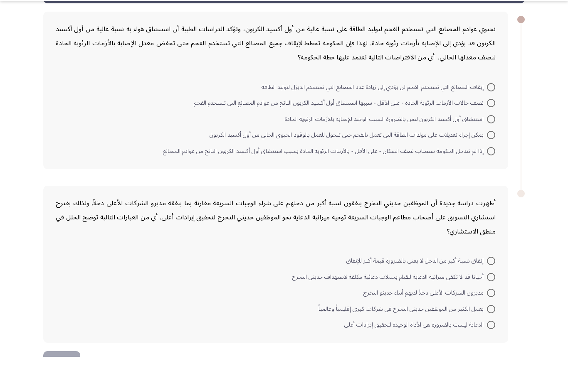
scroll to position [0, 0]
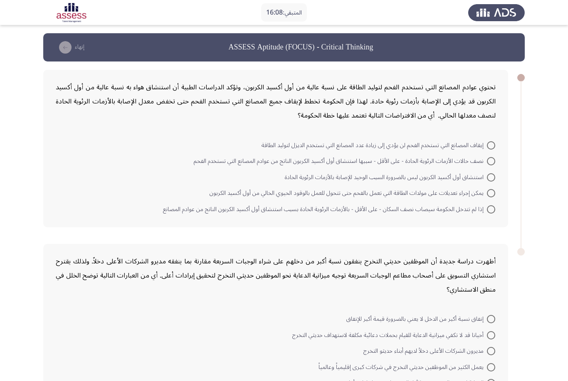
click at [491, 210] on span at bounding box center [491, 210] width 8 height 8
click at [491, 210] on input "إذا لم تتدخل الحكومة سيصاب نصف السكان - على الأقل - بالأزمات الرئوية الحادة بسب…" at bounding box center [491, 210] width 8 height 8
radio input "true"
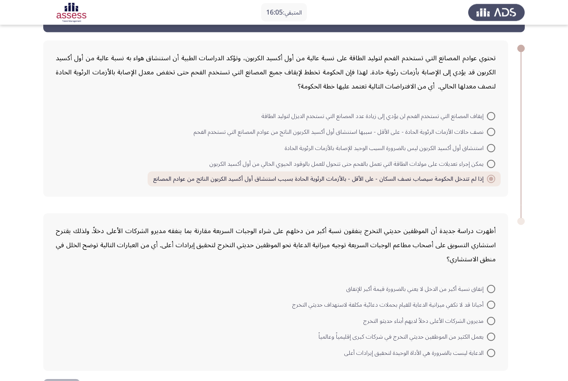
scroll to position [33, 0]
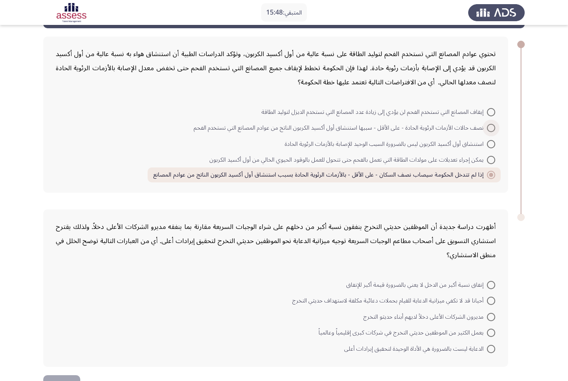
click at [356, 128] on span "نصف حالات الأزمات الرئوية الحادة - على الأقل - سببها استنشاق أول أكسيد الكربون …" at bounding box center [340, 128] width 293 height 10
click at [487, 128] on input "نصف حالات الأزمات الرئوية الحادة - على الأقل - سببها استنشاق أول أكسيد الكربون …" at bounding box center [491, 128] width 8 height 8
radio input "true"
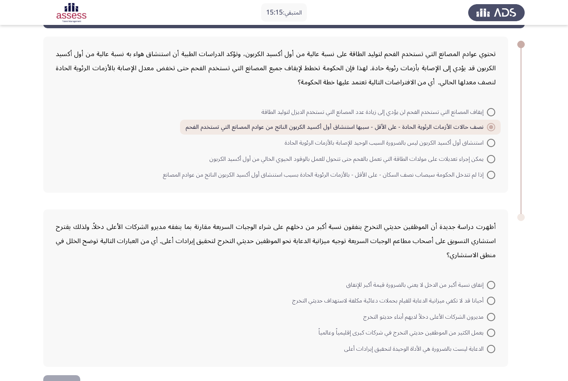
click at [489, 348] on span at bounding box center [491, 349] width 8 height 8
click at [489, 348] on input "الدعاية ليست بالضرورة هي الأداة الوحيدة لتحقيق إيرادات أعلى" at bounding box center [491, 349] width 8 height 8
radio input "true"
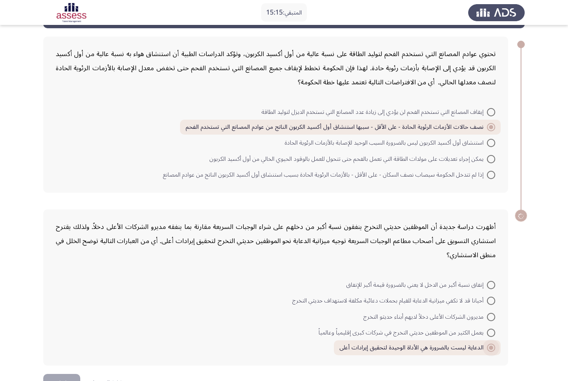
scroll to position [32, 0]
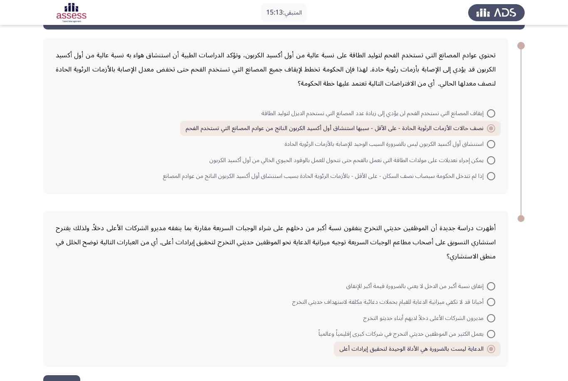
click at [67, 381] on button "إنهاء" at bounding box center [61, 385] width 37 height 19
